Goal: Information Seeking & Learning: Learn about a topic

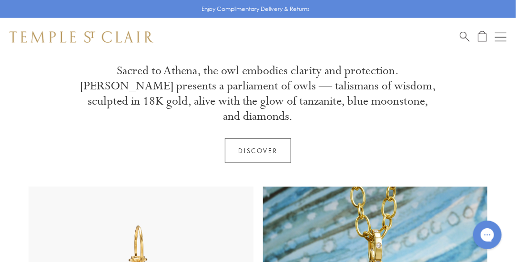
scroll to position [330, 0]
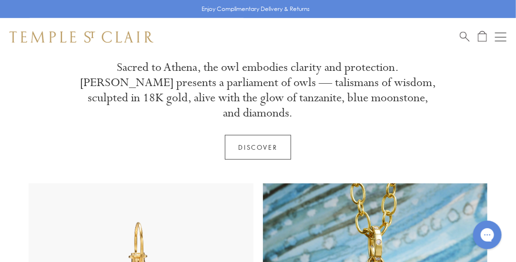
click at [236, 135] on link "Discover" at bounding box center [258, 147] width 67 height 25
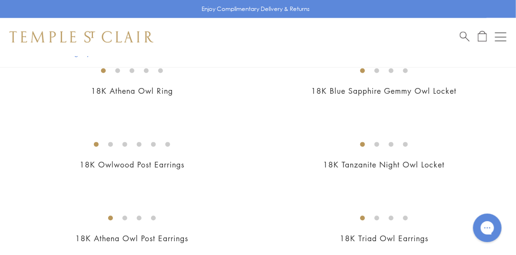
scroll to position [566, 0]
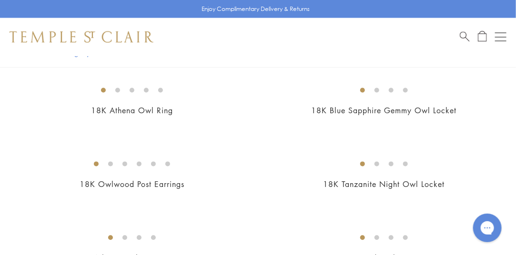
click at [0, 0] on img at bounding box center [0, 0] width 0 height 0
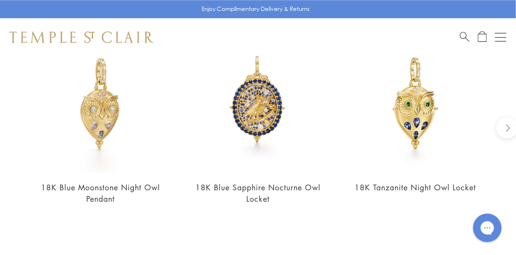
scroll to position [843, 0]
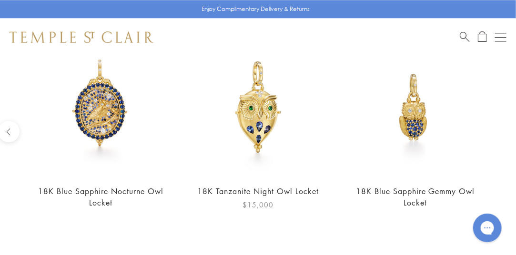
click at [269, 124] on img at bounding box center [258, 108] width 138 height 138
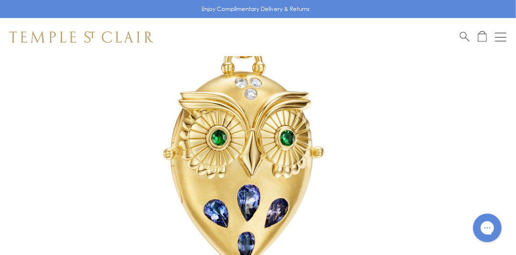
scroll to position [142, 0]
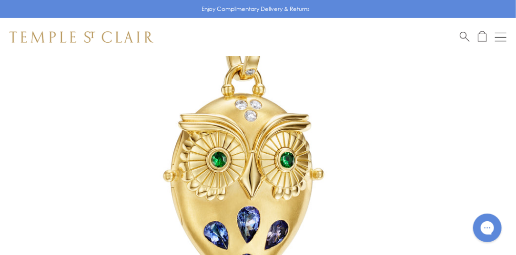
click at [281, 185] on img at bounding box center [243, 157] width 487 height 487
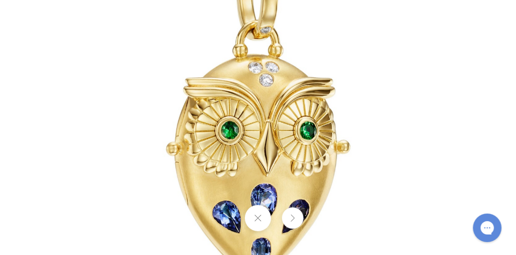
click at [431, 158] on img at bounding box center [258, 127] width 557 height 557
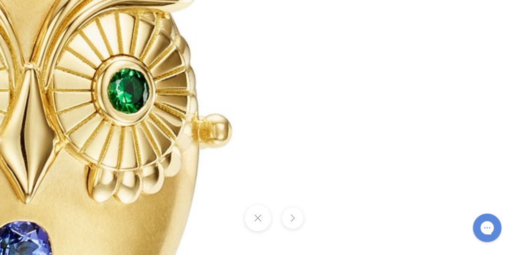
click at [298, 218] on button at bounding box center [292, 218] width 21 height 21
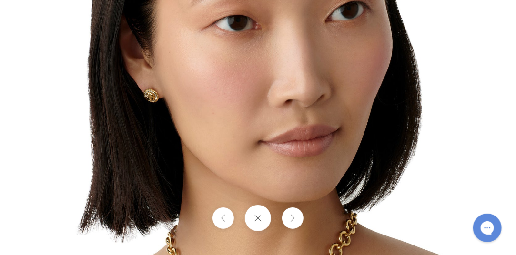
scroll to position [660, 0]
click at [441, 109] on img at bounding box center [258, 127] width 557 height 557
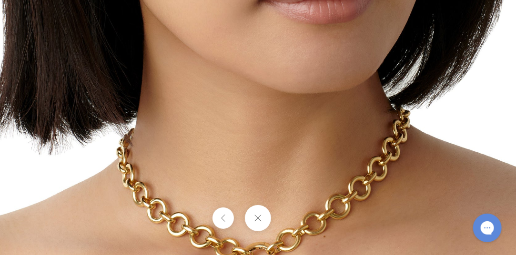
scroll to position [1346, 0]
click at [260, 218] on button at bounding box center [258, 218] width 26 height 26
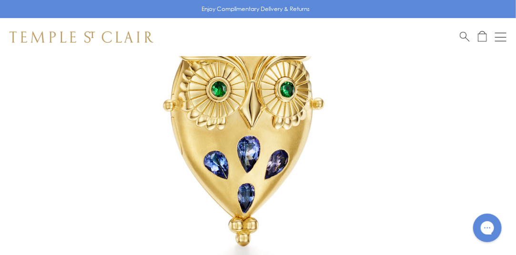
scroll to position [206, 0]
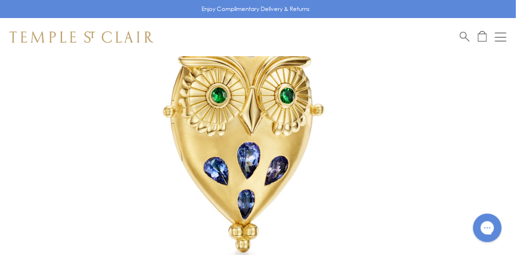
click at [280, 129] on img at bounding box center [243, 93] width 487 height 487
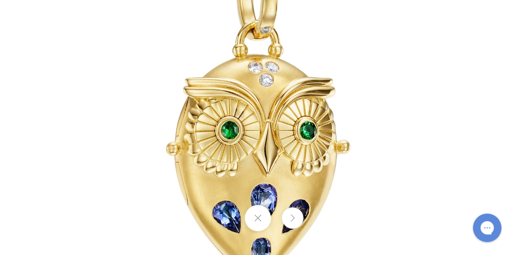
click at [294, 218] on button at bounding box center [292, 218] width 21 height 21
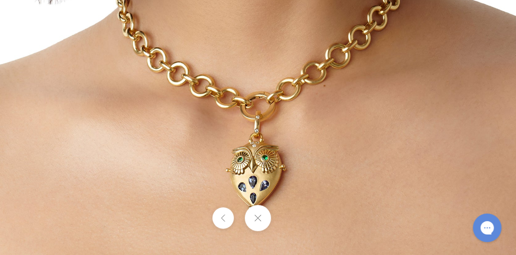
click at [258, 221] on button at bounding box center [258, 218] width 26 height 26
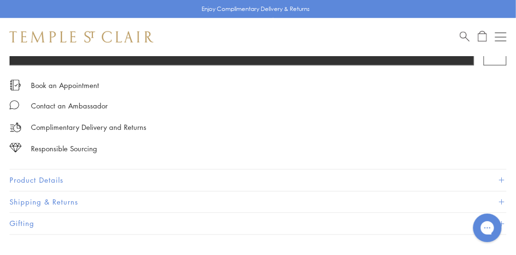
scroll to position [595, 0]
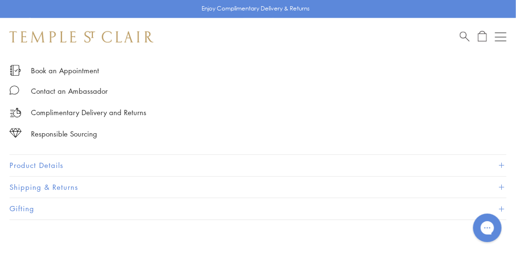
click at [30, 163] on button "Product Details" at bounding box center [258, 165] width 497 height 21
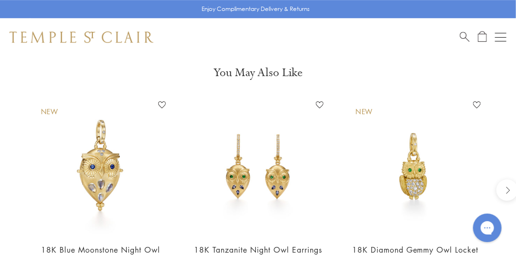
scroll to position [1010, 0]
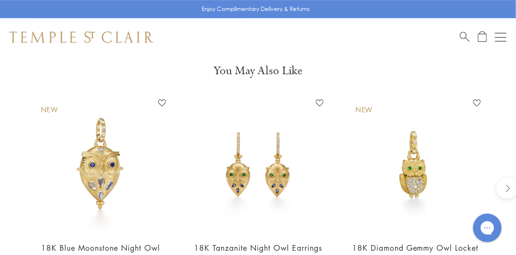
click at [97, 172] on img at bounding box center [100, 164] width 138 height 138
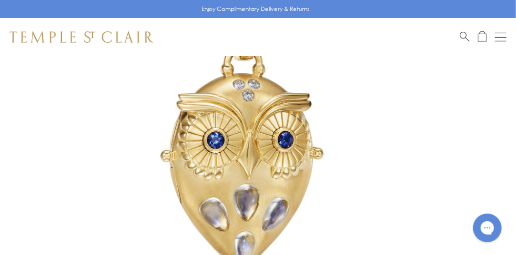
scroll to position [156, 0]
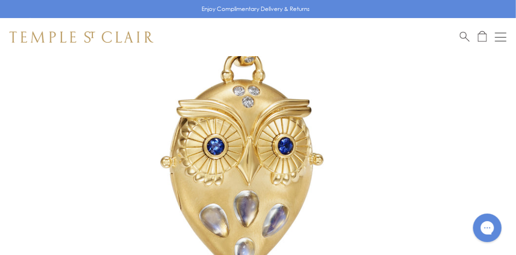
click at [281, 188] on img at bounding box center [243, 143] width 487 height 487
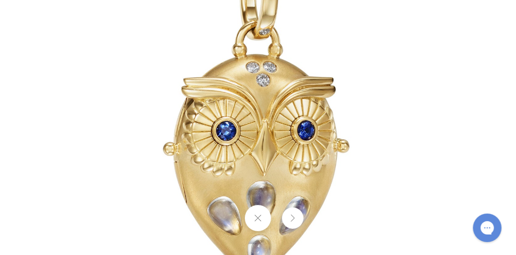
scroll to position [238, 0]
click at [296, 222] on button at bounding box center [292, 218] width 21 height 21
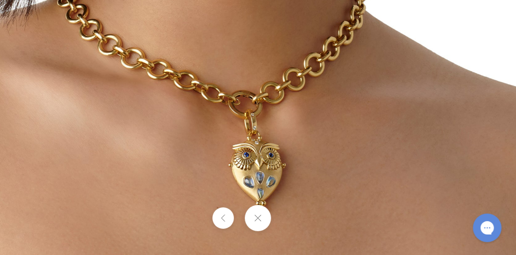
click at [264, 224] on button at bounding box center [258, 218] width 26 height 26
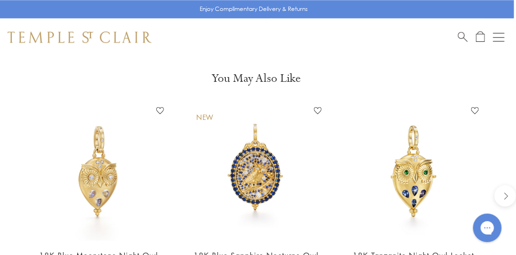
scroll to position [802, 2]
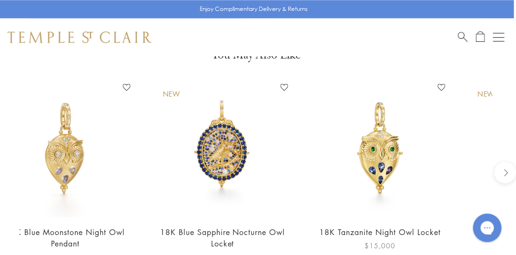
click at [380, 198] on img at bounding box center [380, 149] width 138 height 138
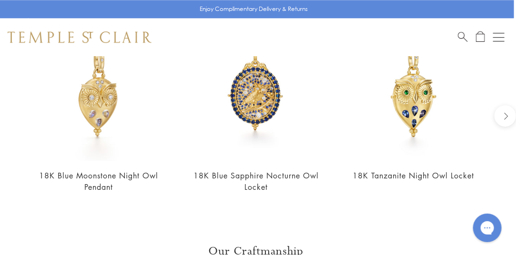
scroll to position [861, 2]
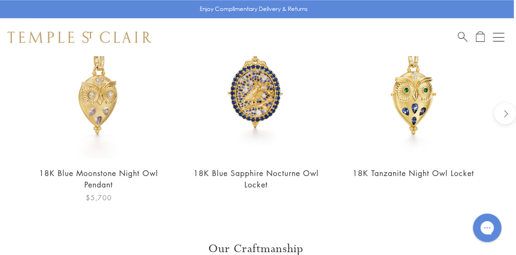
click at [102, 118] on img at bounding box center [99, 89] width 138 height 138
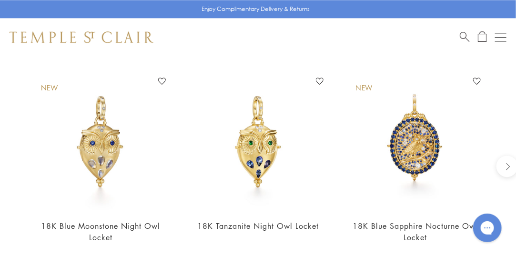
scroll to position [807, 0]
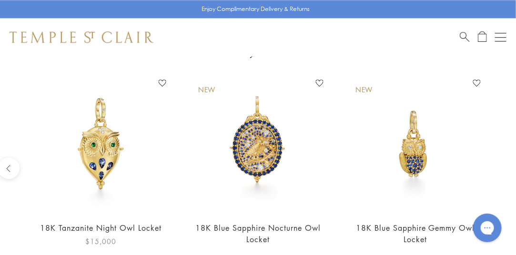
click at [98, 164] on img at bounding box center [100, 144] width 138 height 138
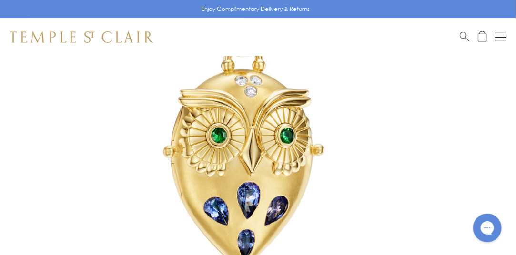
scroll to position [177, 0]
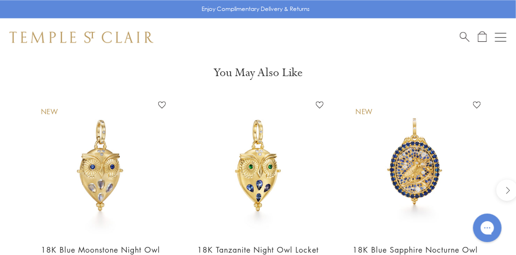
click at [339, 132] on div "New 18K Blue Sapphire Nocturne Owl Locket Add to Wishlist $55,000" at bounding box center [415, 188] width 157 height 183
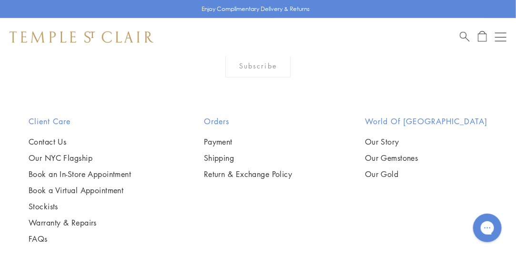
scroll to position [1477, 0]
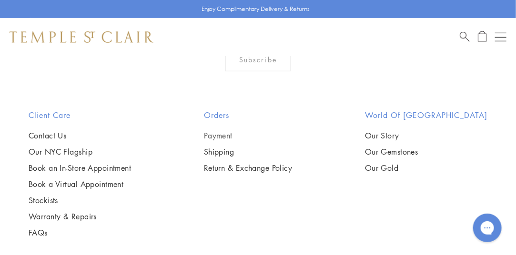
click at [230, 138] on link "Payment" at bounding box center [248, 136] width 89 height 10
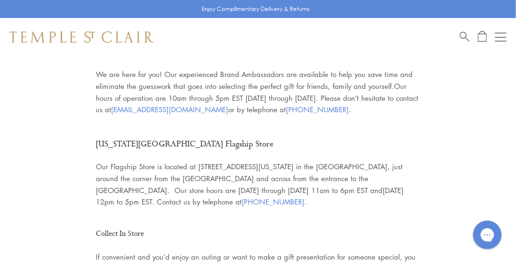
scroll to position [50, 0]
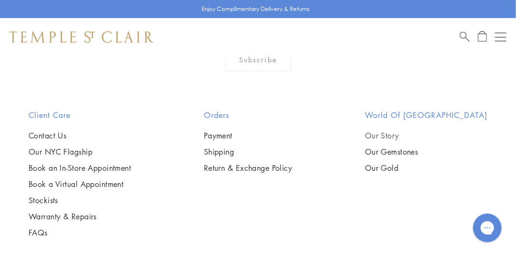
click at [408, 137] on link "Our Story" at bounding box center [426, 136] width 122 height 10
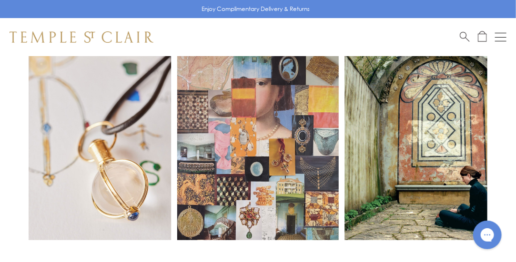
click at [499, 35] on button "Open navigation" at bounding box center [500, 36] width 11 height 11
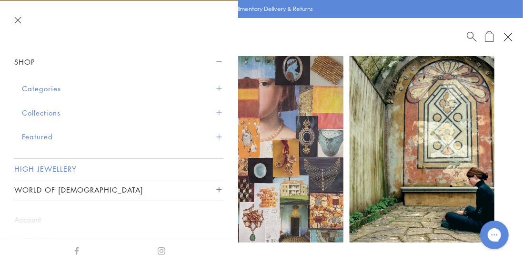
click at [72, 171] on link "High Jewellery" at bounding box center [119, 169] width 210 height 20
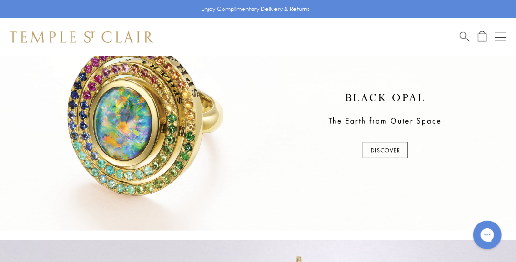
scroll to position [245, 0]
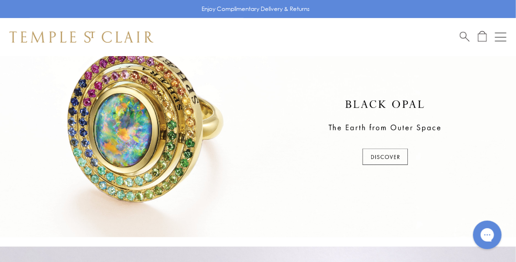
click at [393, 160] on div at bounding box center [258, 133] width 516 height 209
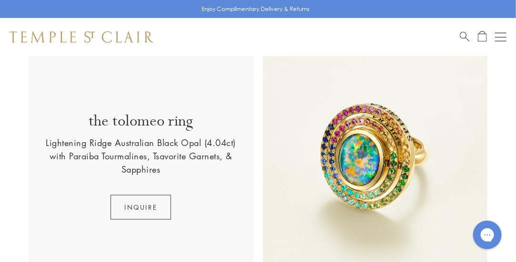
scroll to position [190, 0]
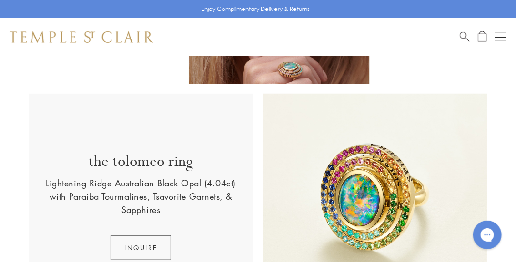
click at [379, 211] on img at bounding box center [375, 206] width 225 height 225
click at [358, 209] on img at bounding box center [375, 206] width 225 height 225
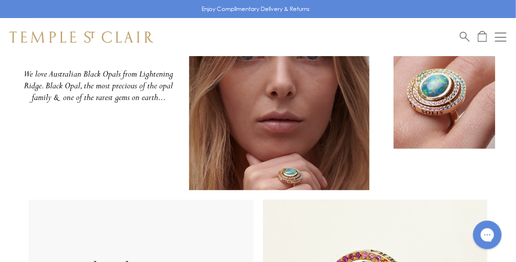
scroll to position [81, 0]
